Goal: Task Accomplishment & Management: Use online tool/utility

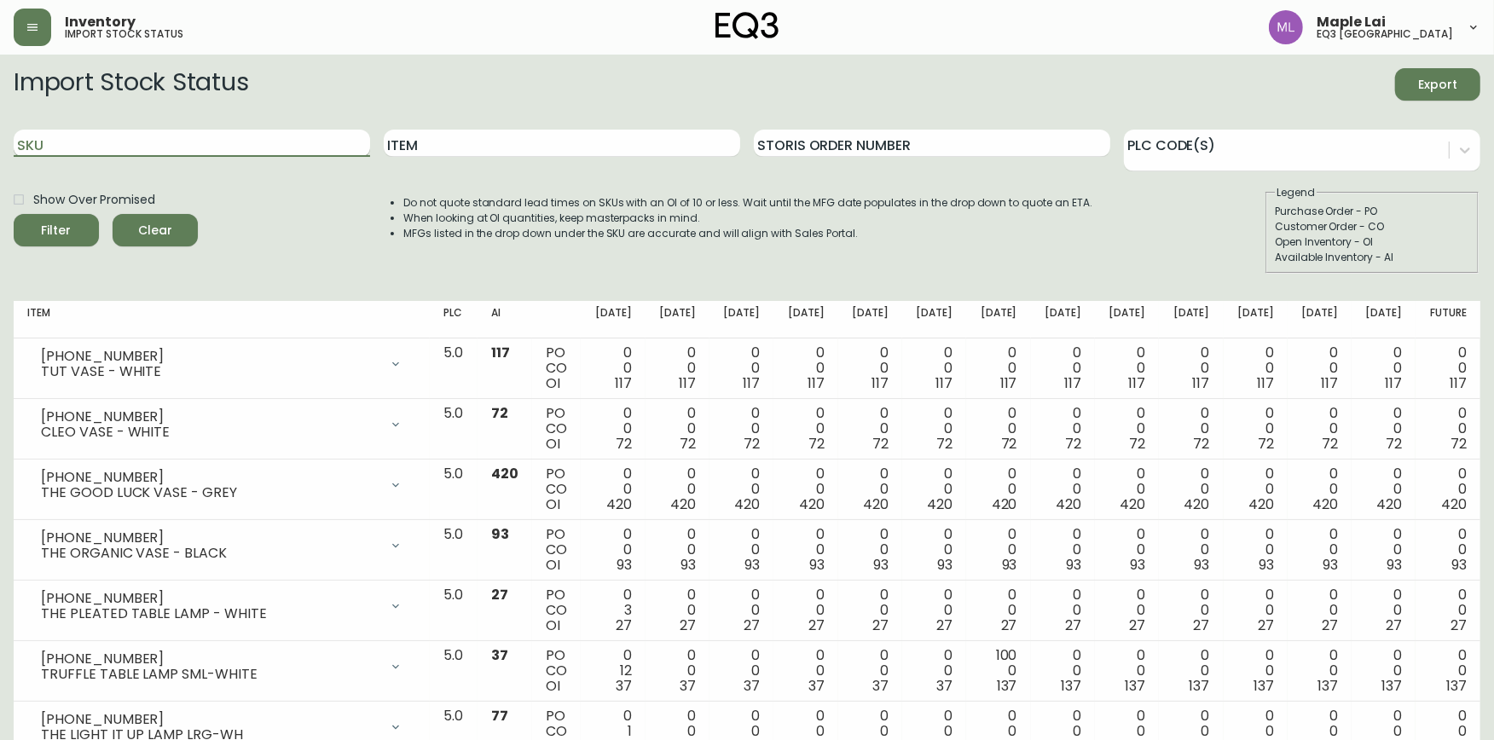
click at [262, 143] on input "SKU" at bounding box center [192, 143] width 356 height 27
paste input "[PHONE_NUMBER]"
click at [14, 214] on button "Filter" at bounding box center [56, 230] width 85 height 32
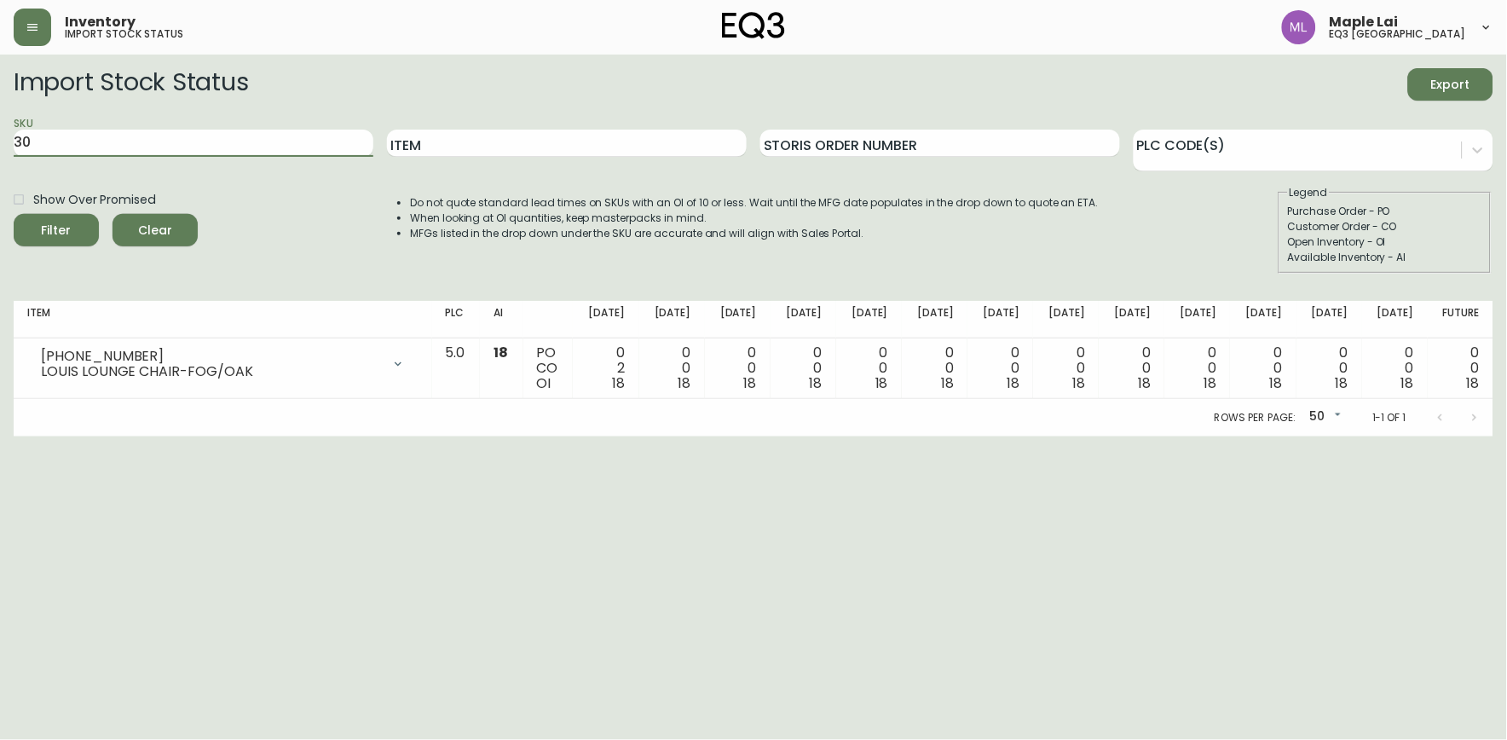
type input "3"
click at [232, 143] on input "SKU" at bounding box center [194, 143] width 360 height 27
paste input "[PHONE_NUMBER]"
click at [14, 214] on button "Filter" at bounding box center [56, 230] width 85 height 32
click at [159, 150] on input "[PHONE_NUMBER]" at bounding box center [194, 143] width 360 height 27
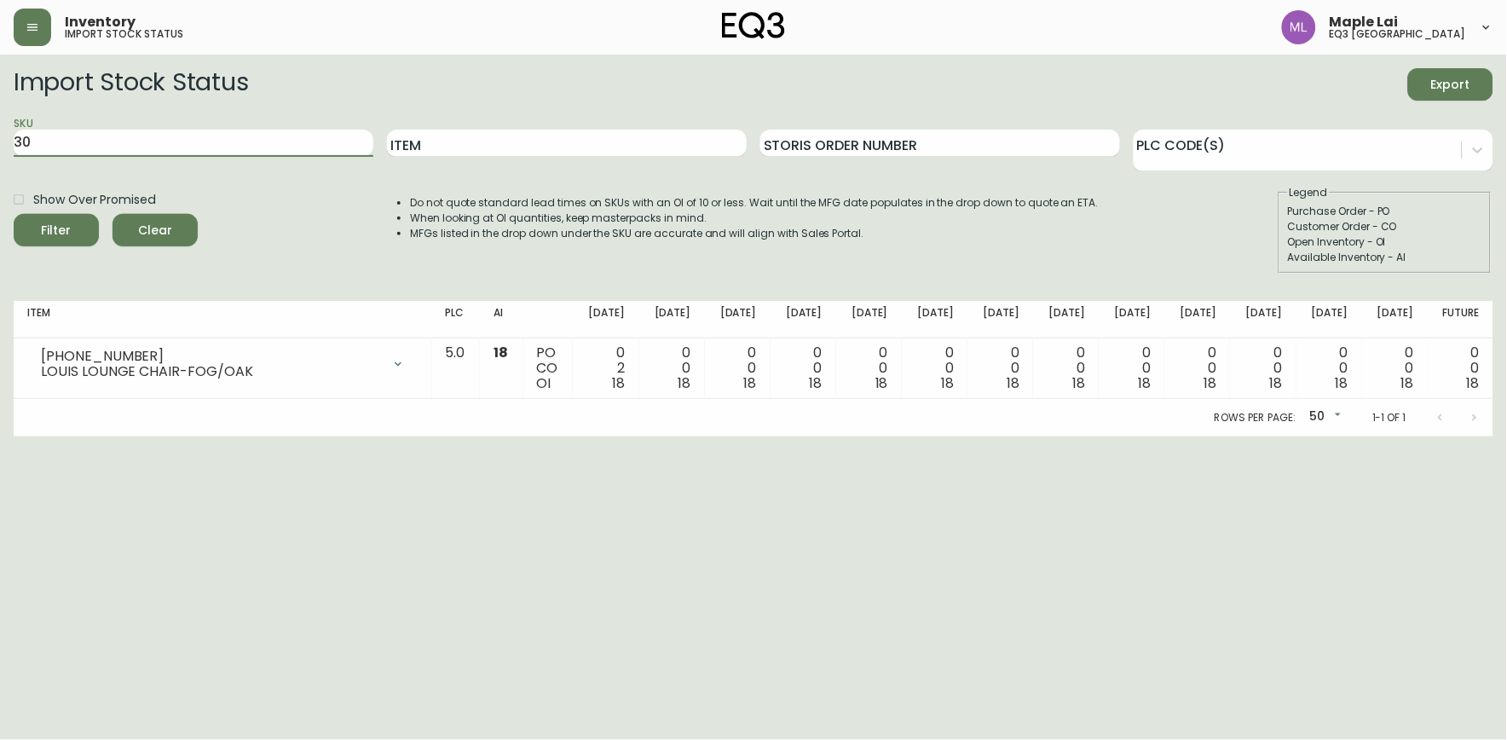
type input "3"
paste input "[PHONE_NUMBER]"
type input "[PHONE_NUMBER]"
click at [14, 214] on button "Filter" at bounding box center [56, 230] width 85 height 32
